Goal: Information Seeking & Learning: Learn about a topic

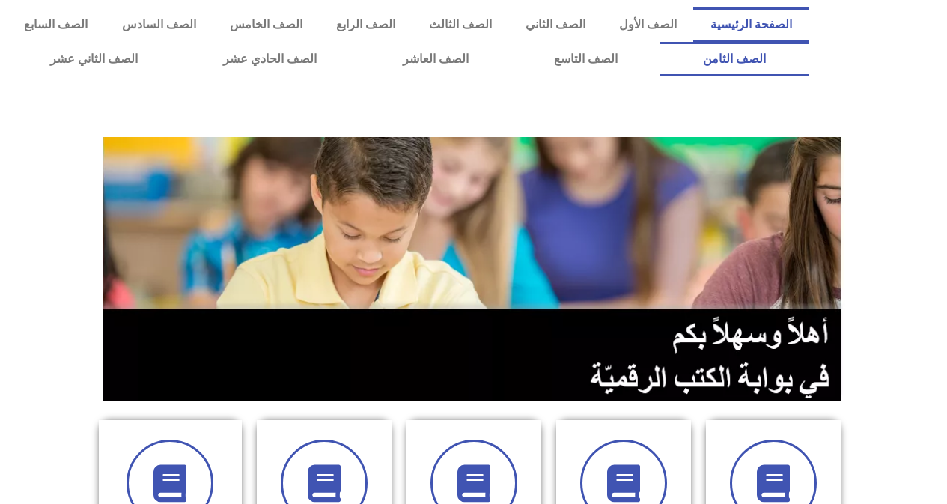
click at [660, 42] on link "الصف الثامن" at bounding box center [734, 59] width 148 height 34
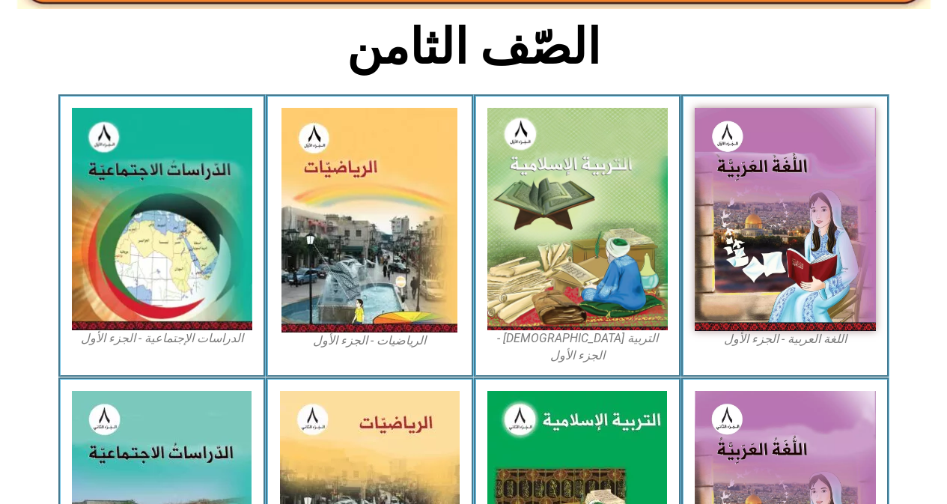
scroll to position [375, 0]
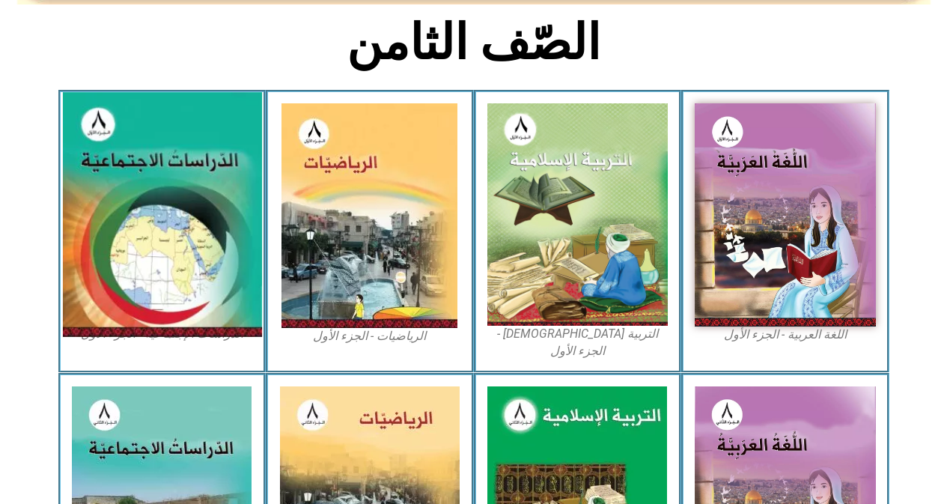
click at [117, 192] on img at bounding box center [161, 214] width 199 height 245
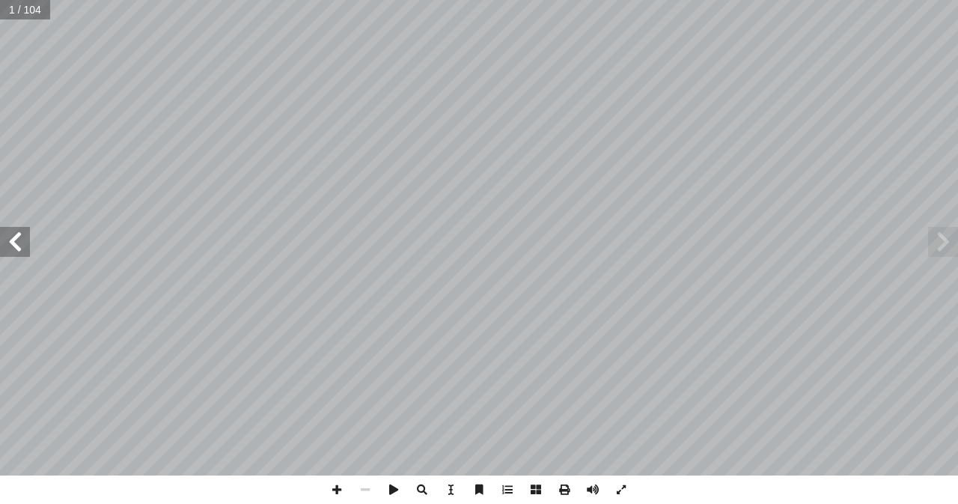
click at [4, 242] on span at bounding box center [15, 242] width 30 height 30
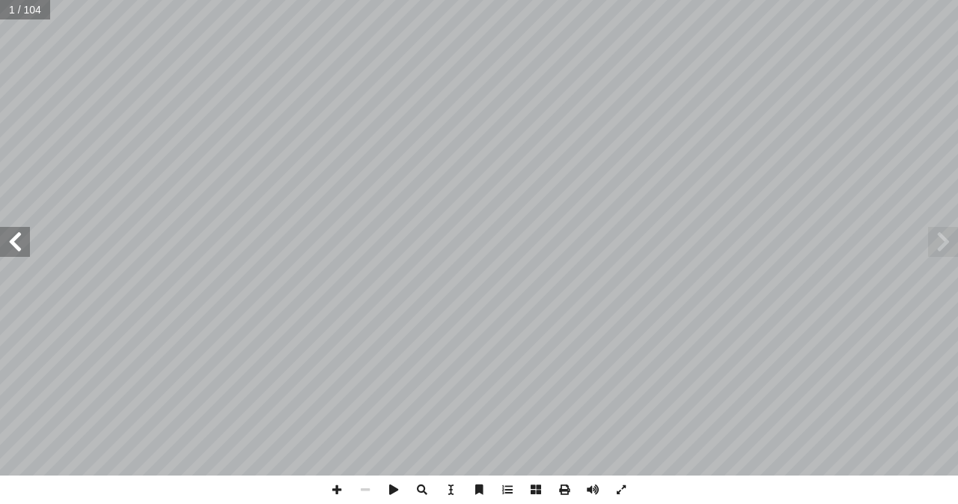
click at [4, 242] on span at bounding box center [15, 242] width 30 height 30
click at [936, 249] on span at bounding box center [943, 242] width 30 height 30
click at [17, 253] on span at bounding box center [15, 242] width 30 height 30
